Goal: Information Seeking & Learning: Learn about a topic

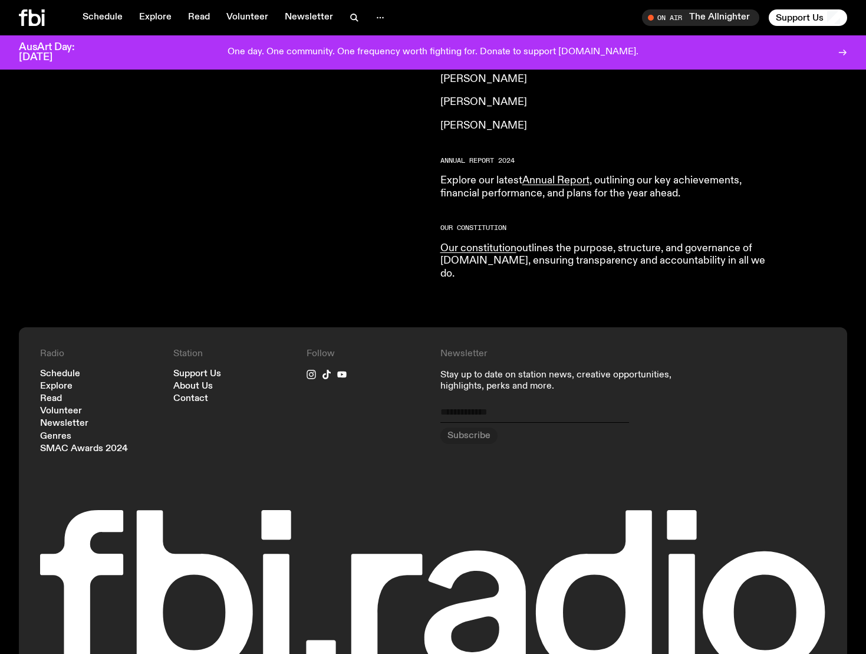
scroll to position [1169, 0]
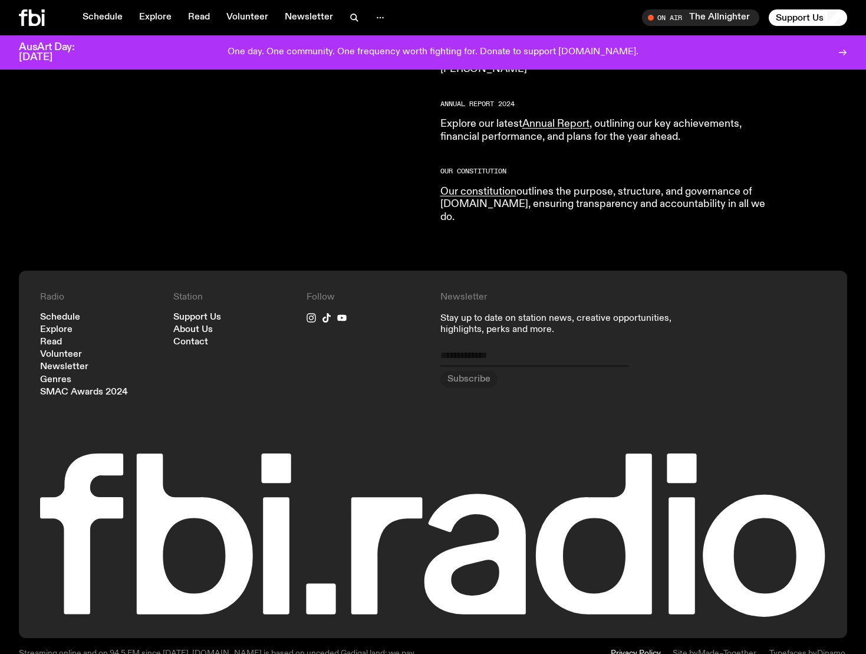
click at [812, 649] on span "Typefaces by" at bounding box center [794, 653] width 48 height 8
click at [789, 602] on footer "Radio Schedule Explore Read Volunteer Newsletter Genres SMAC Awards 2024 Statio…" at bounding box center [433, 482] width 866 height 422
click at [784, 649] on span "Typefaces by" at bounding box center [794, 653] width 48 height 8
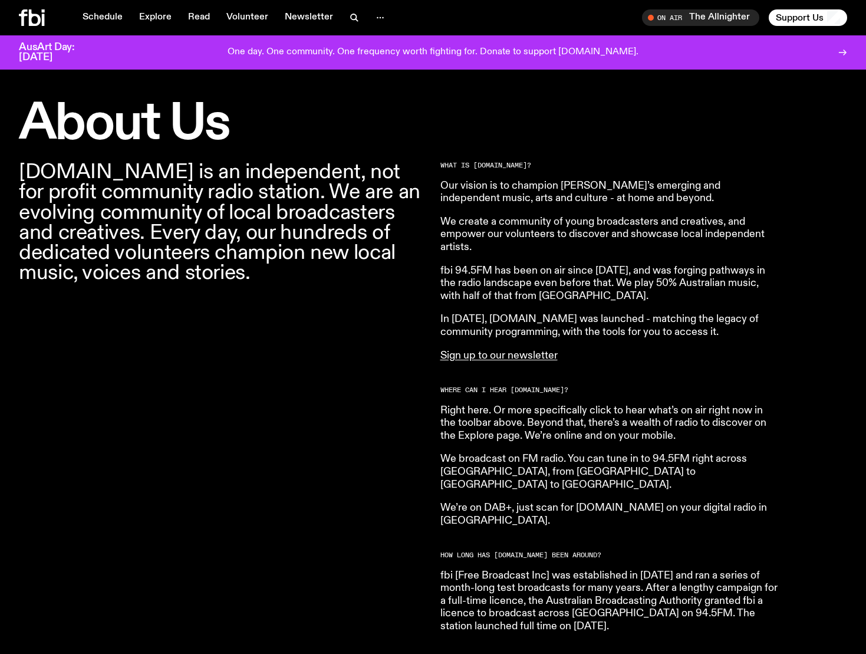
scroll to position [0, 0]
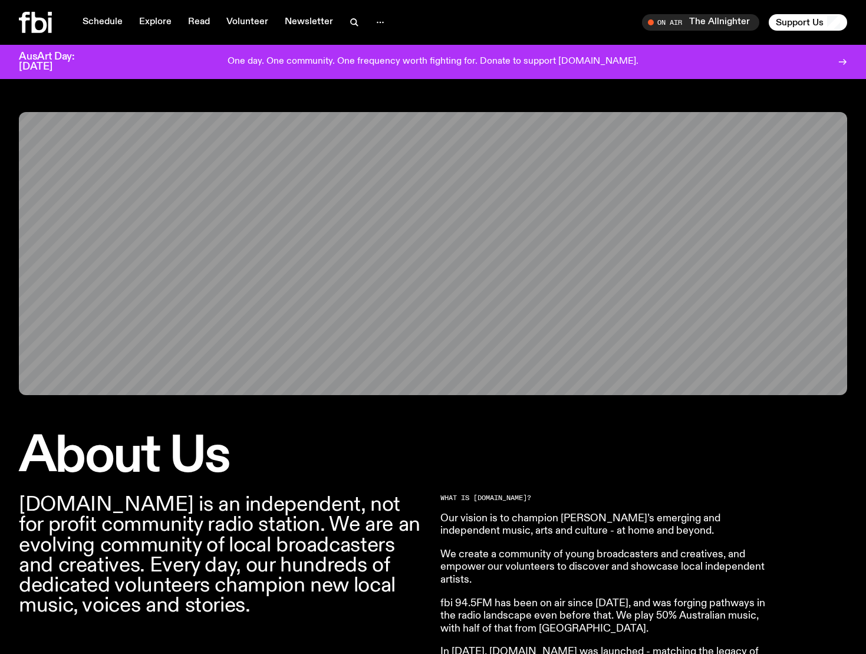
click at [258, 437] on h1 "About Us" at bounding box center [223, 457] width 408 height 48
click at [197, 469] on h1 "About Us" at bounding box center [223, 457] width 408 height 48
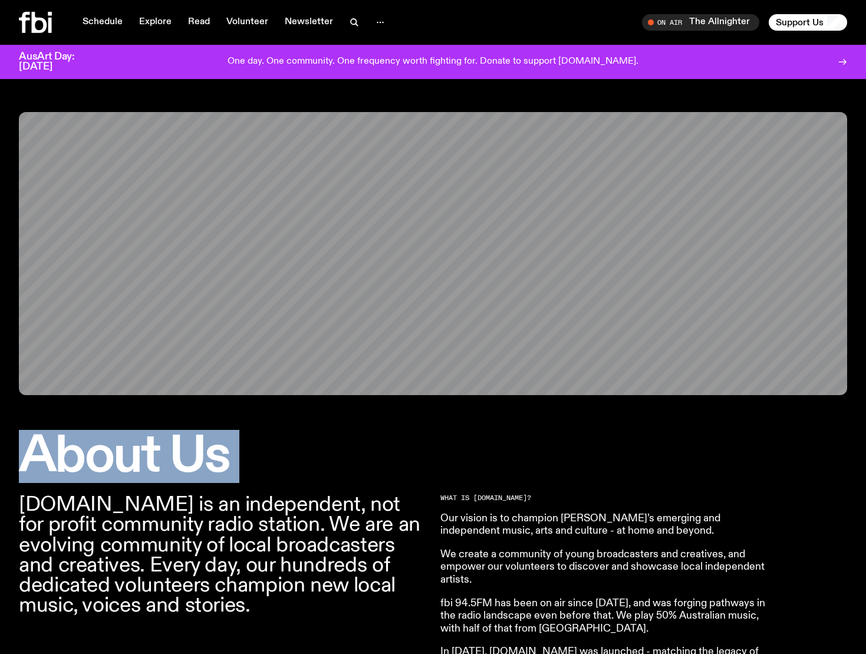
click at [197, 469] on h1 "About Us" at bounding box center [223, 457] width 408 height 48
click at [213, 518] on p "[DOMAIN_NAME] is an independent, not for profit community radio station. We are…" at bounding box center [223, 555] width 408 height 121
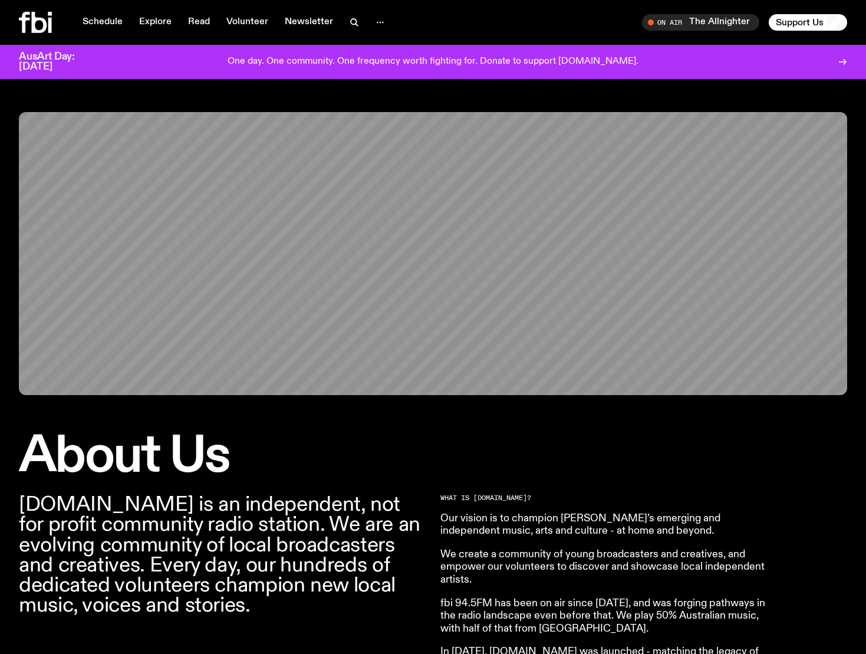
click at [213, 518] on p "[DOMAIN_NAME] is an independent, not for profit community radio station. We are…" at bounding box center [223, 555] width 408 height 121
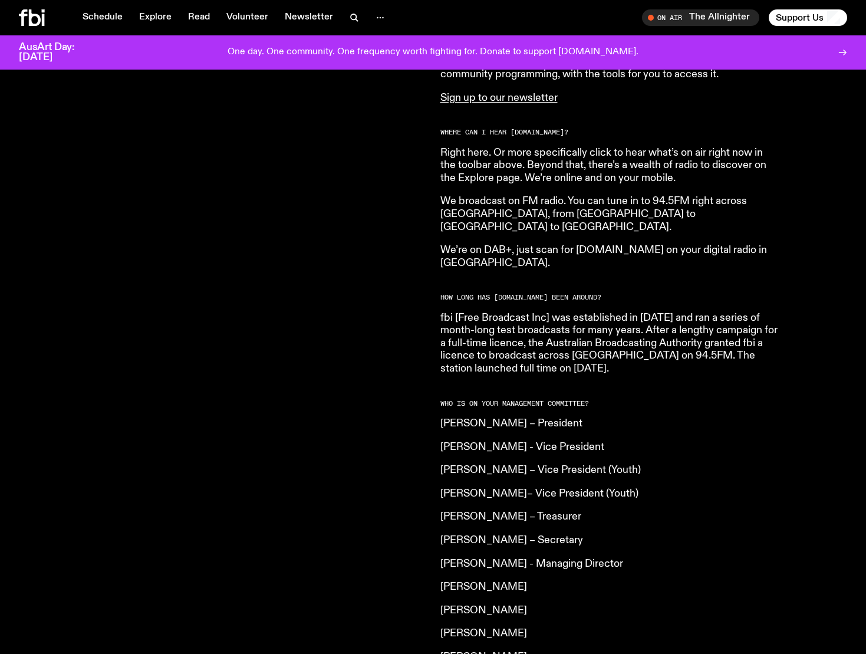
scroll to position [1169, 0]
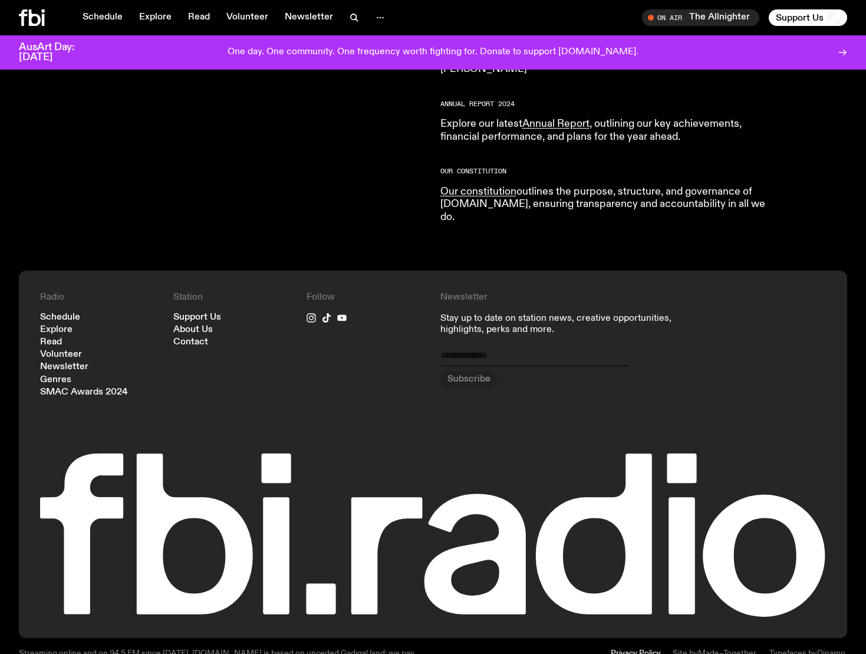
click at [767, 650] on div "Privacy Policy Site by Made–Together . Typefaces by Dinamo ." at bounding box center [645, 662] width 408 height 24
click at [756, 650] on div "Site by Made–Together ." at bounding box center [715, 662] width 85 height 24
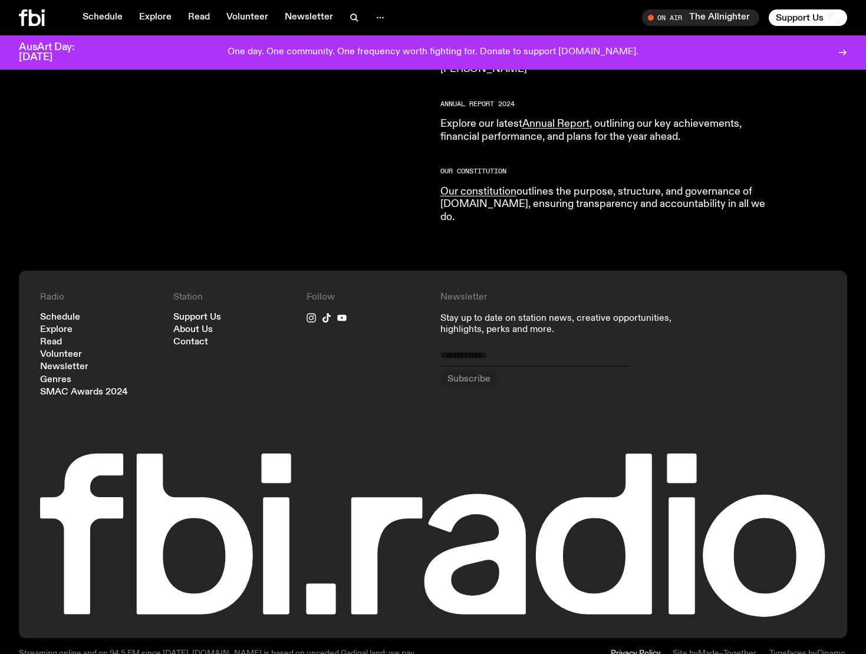
click at [764, 650] on div "Privacy Policy Site by Made–Together . Typefaces by Dinamo ." at bounding box center [645, 662] width 408 height 24
click at [783, 650] on div "Typefaces by Dinamo ." at bounding box center [809, 662] width 78 height 24
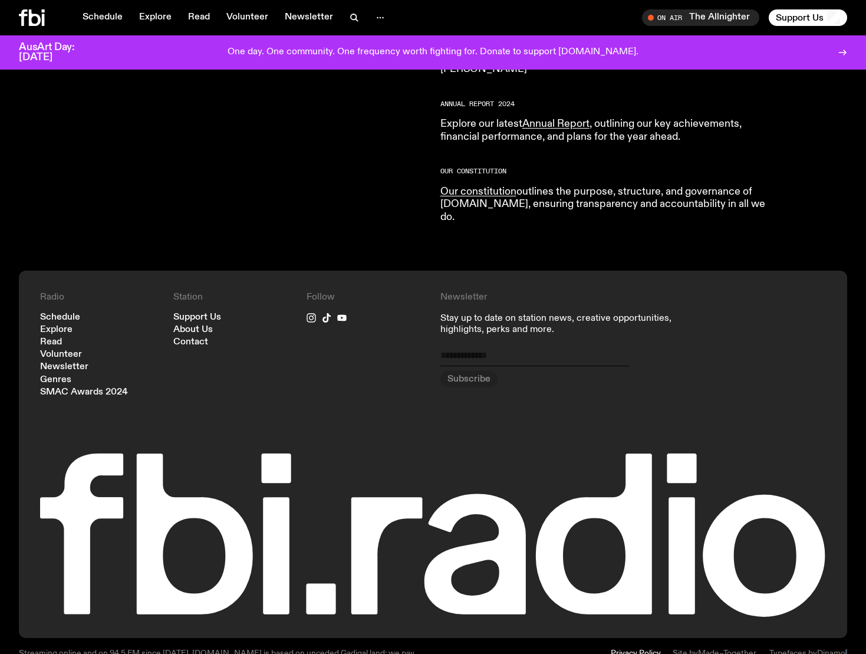
click at [783, 650] on div "Typefaces by Dinamo ." at bounding box center [809, 662] width 78 height 24
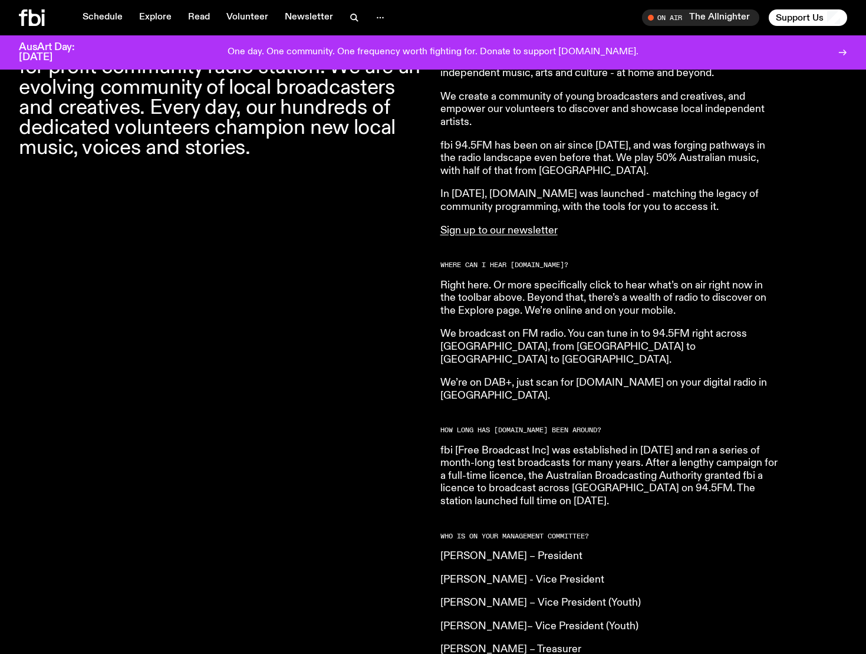
scroll to position [0, 0]
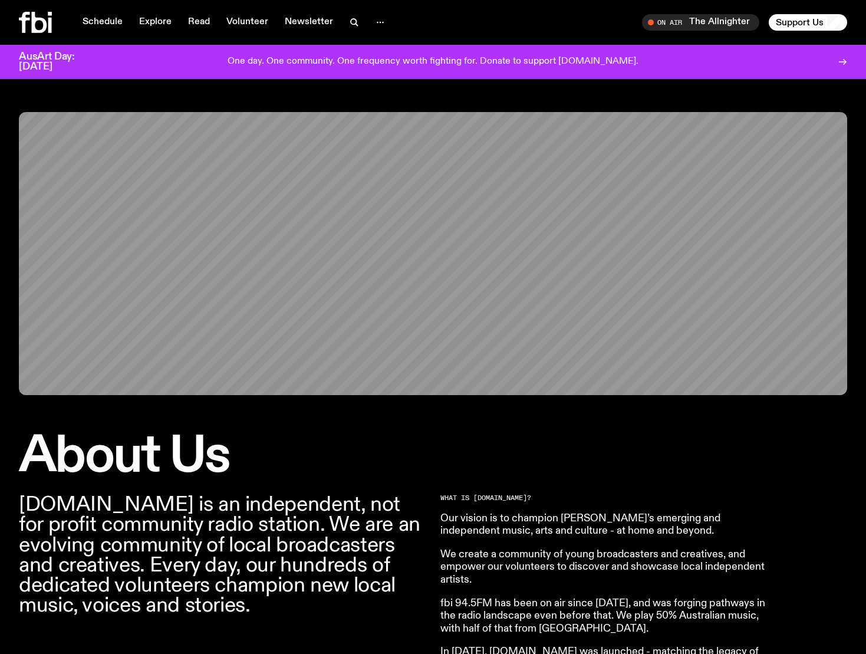
click at [555, 567] on p "We create a community of young broadcasters and creatives, and empower our volu…" at bounding box center [611, 568] width 340 height 38
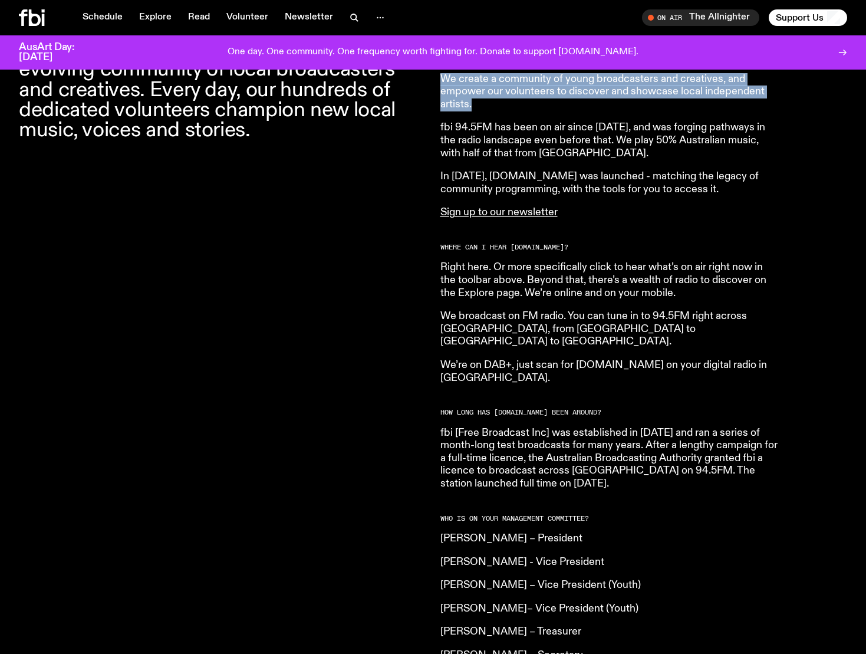
scroll to position [642, 0]
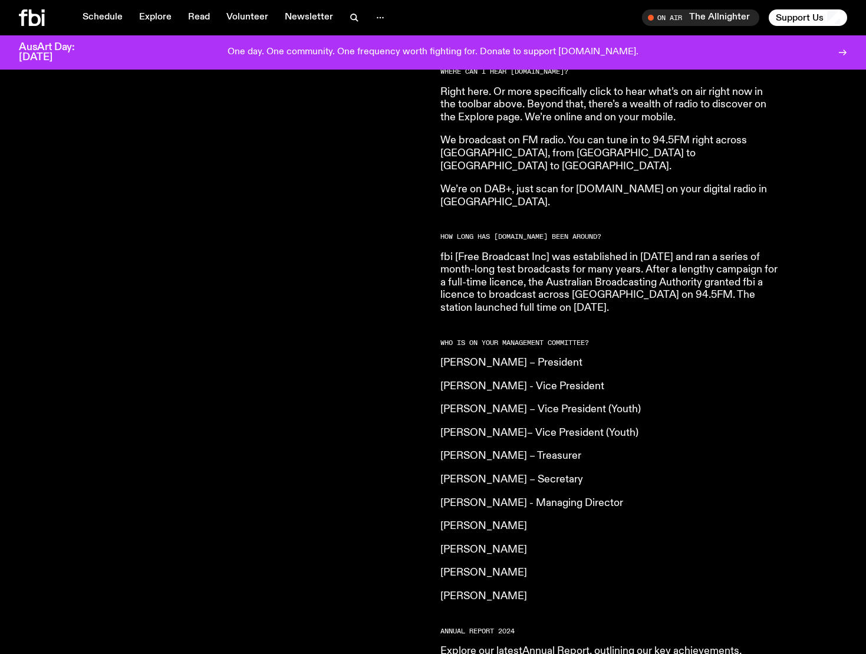
click at [555, 590] on p "[PERSON_NAME]" at bounding box center [611, 596] width 340 height 13
click at [531, 534] on article "What is [DOMAIN_NAME]? Our vision is to champion Sydney’s emerging and independ…" at bounding box center [611, 297] width 340 height 907
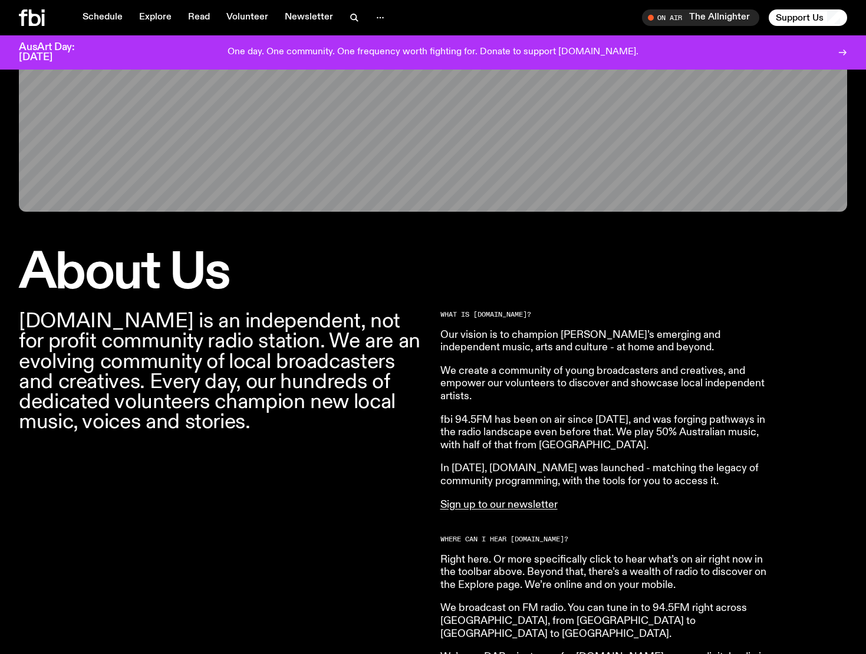
scroll to position [175, 0]
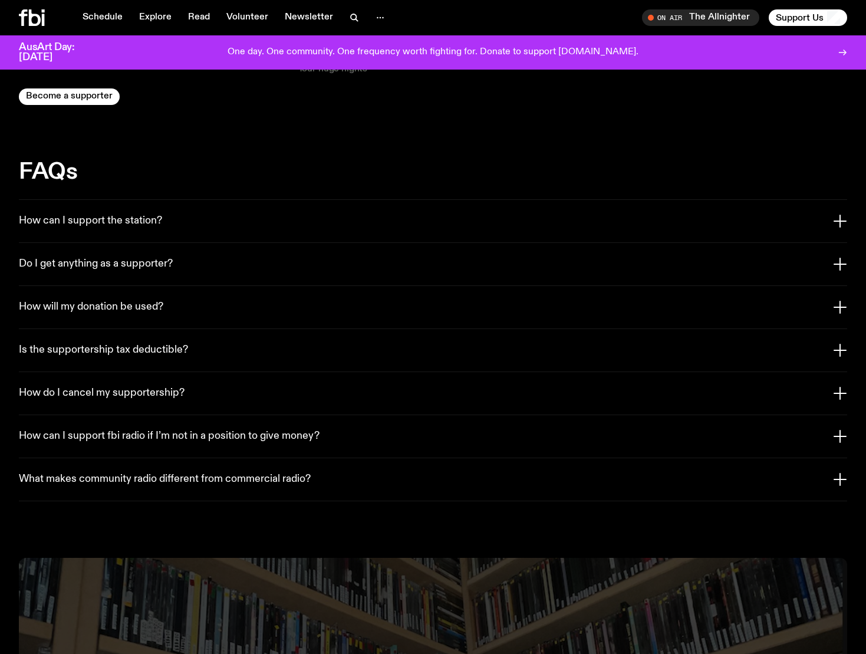
scroll to position [2156, 0]
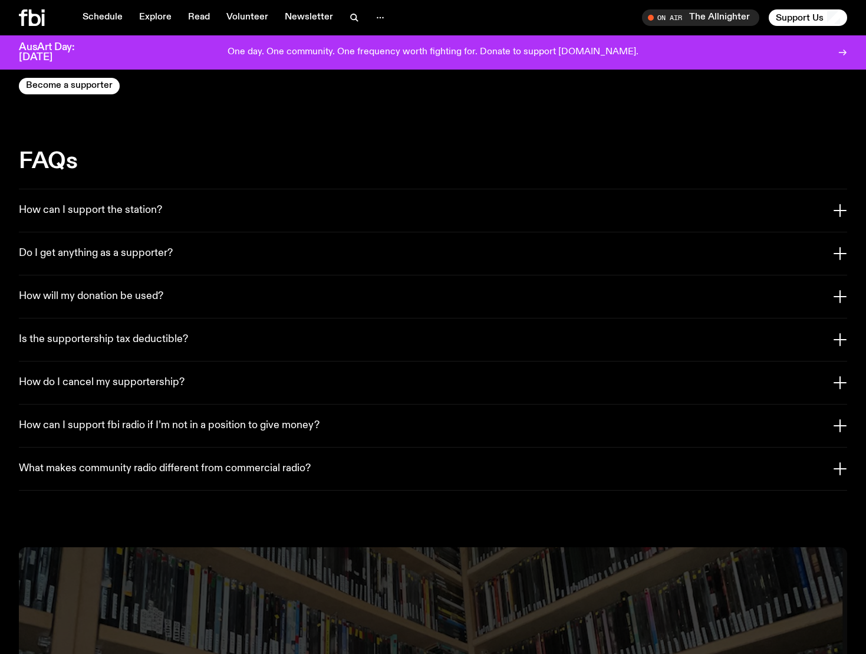
click at [202, 232] on button "Do I get anything as a supporter?" at bounding box center [433, 253] width 829 height 42
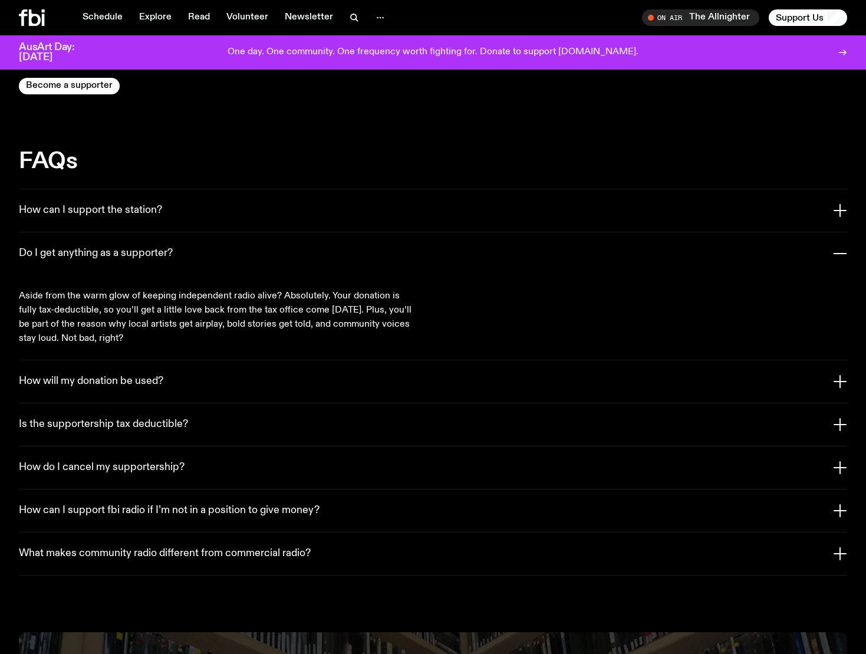
click at [202, 232] on button "Do I get anything as a supporter?" at bounding box center [433, 253] width 829 height 42
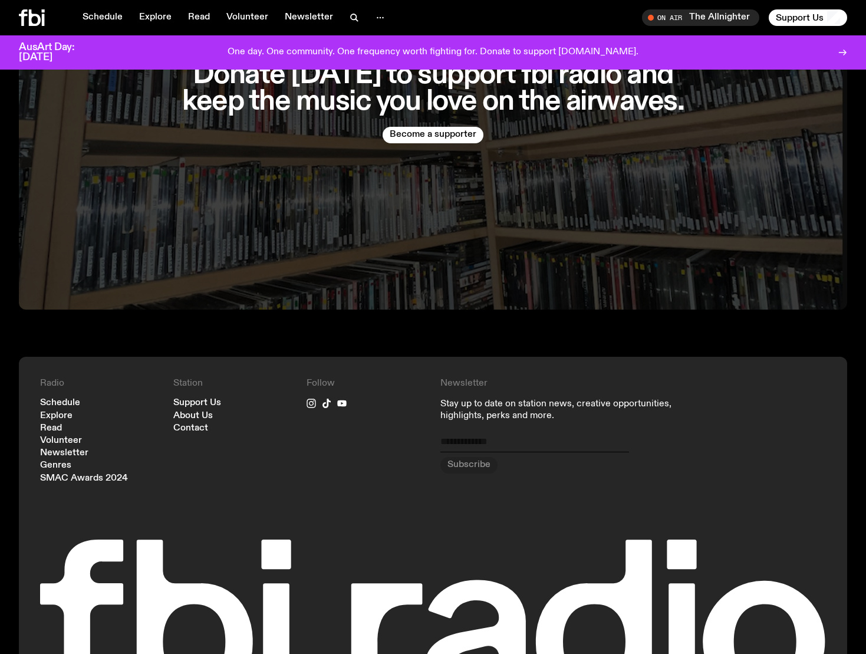
scroll to position [2809, 0]
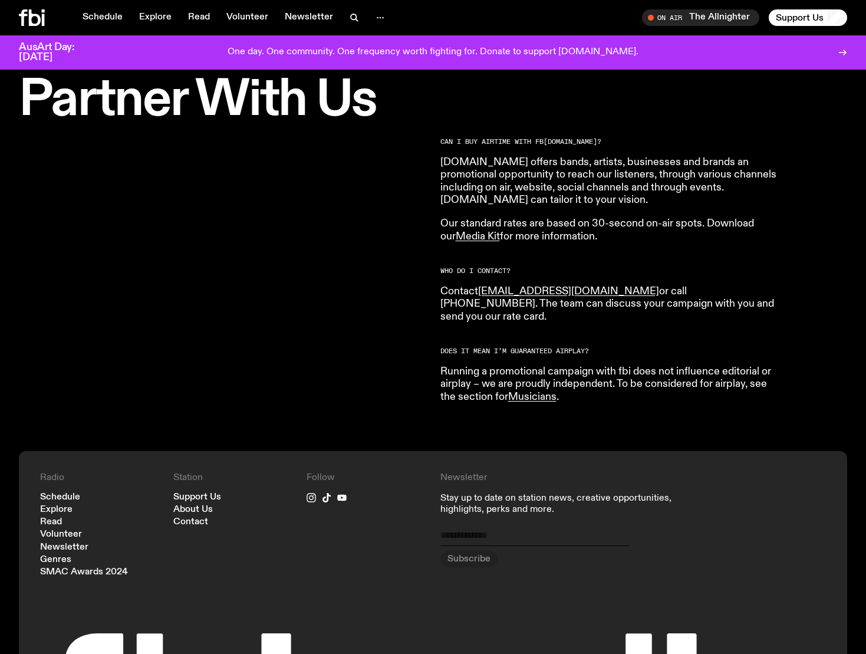
scroll to position [347, 0]
